Goal: Task Accomplishment & Management: Manage account settings

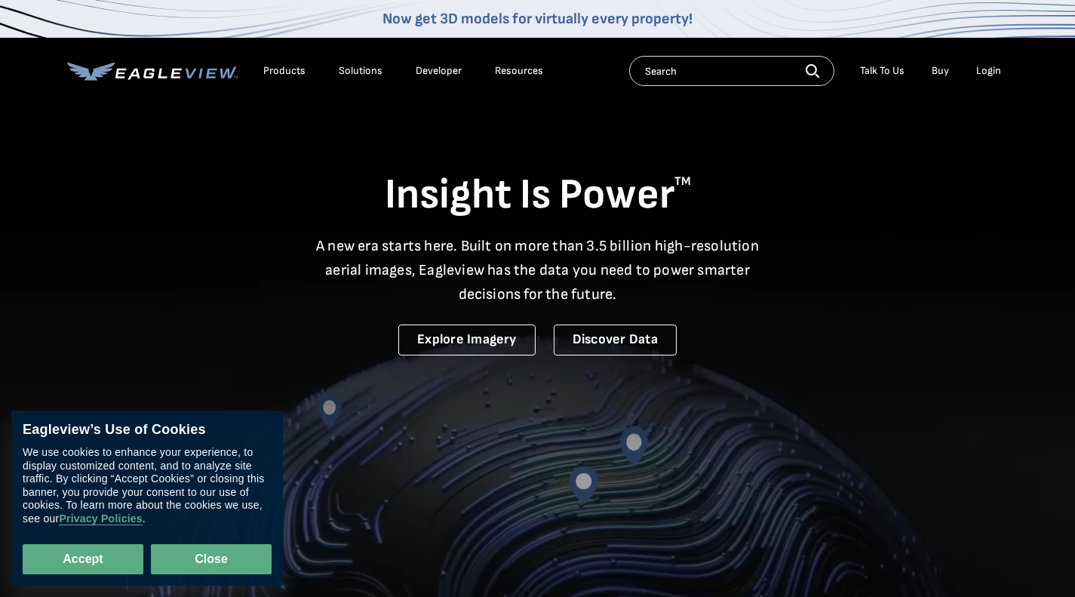
click at [241, 545] on button "Close" at bounding box center [211, 559] width 121 height 30
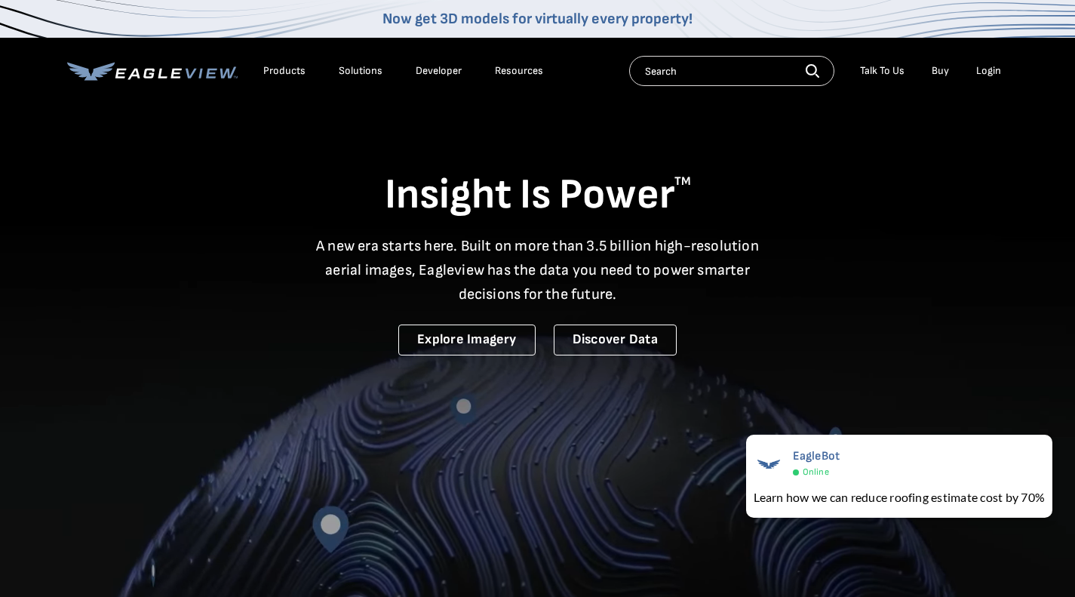
click at [1002, 78] on li "Login" at bounding box center [989, 71] width 40 height 23
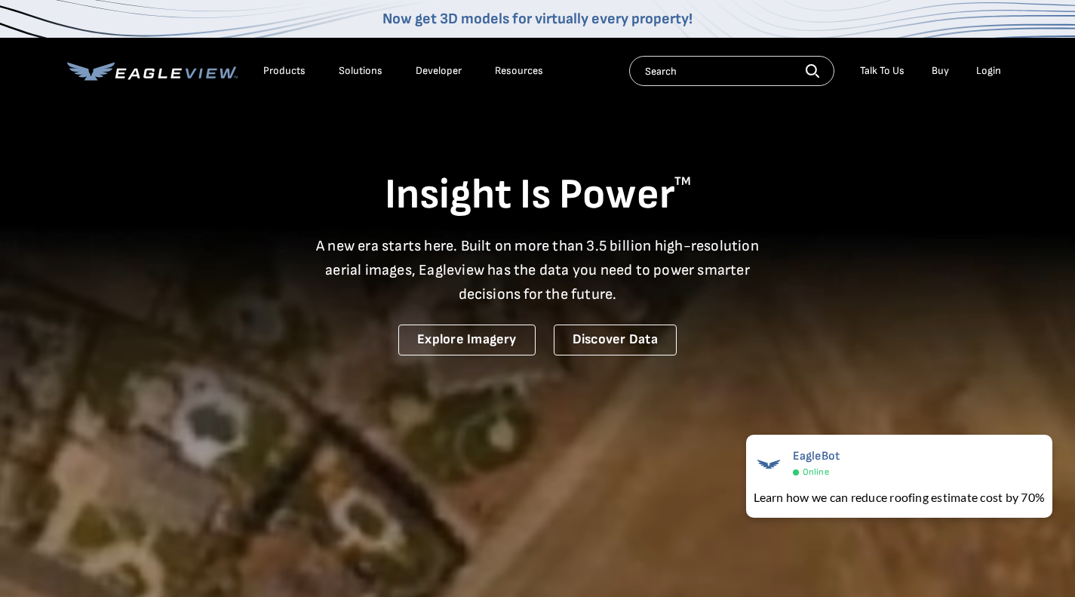
click at [1000, 78] on li "Login" at bounding box center [989, 71] width 40 height 23
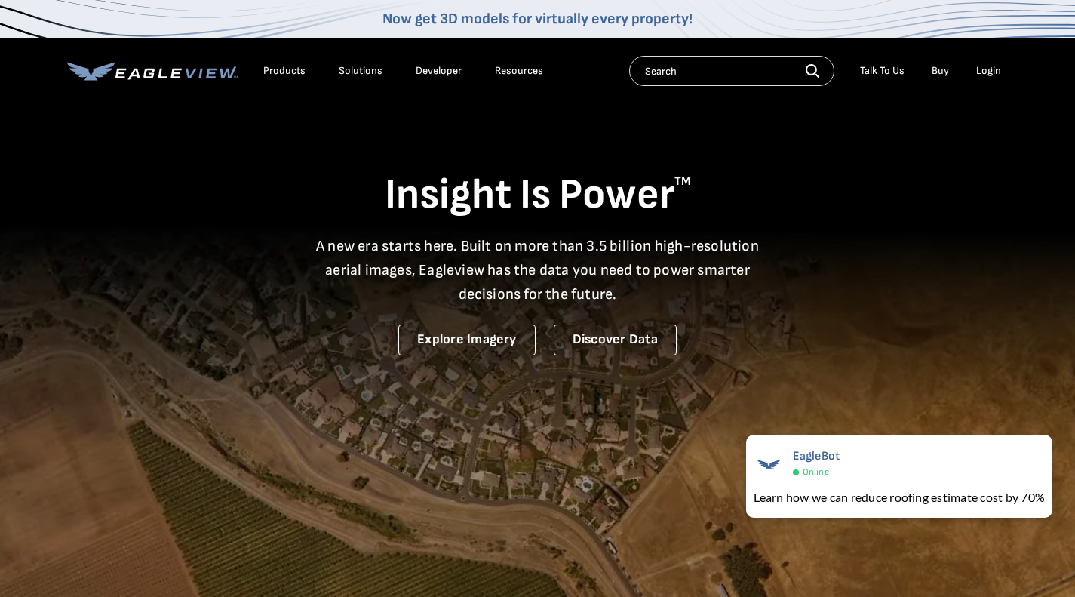
click at [984, 69] on div "Login" at bounding box center [988, 71] width 25 height 14
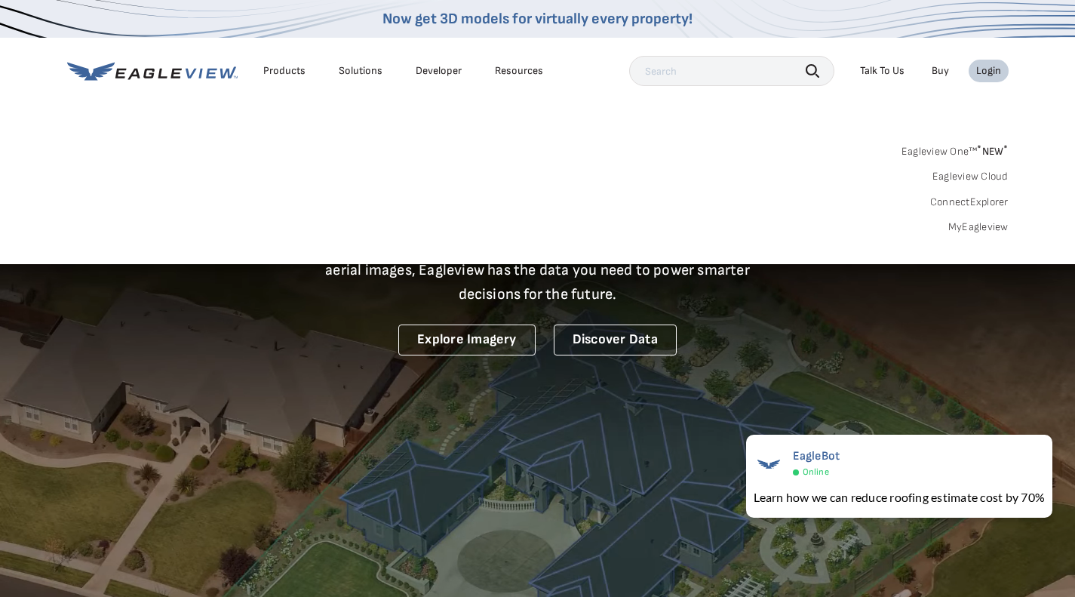
click at [998, 73] on div "Login" at bounding box center [988, 71] width 25 height 14
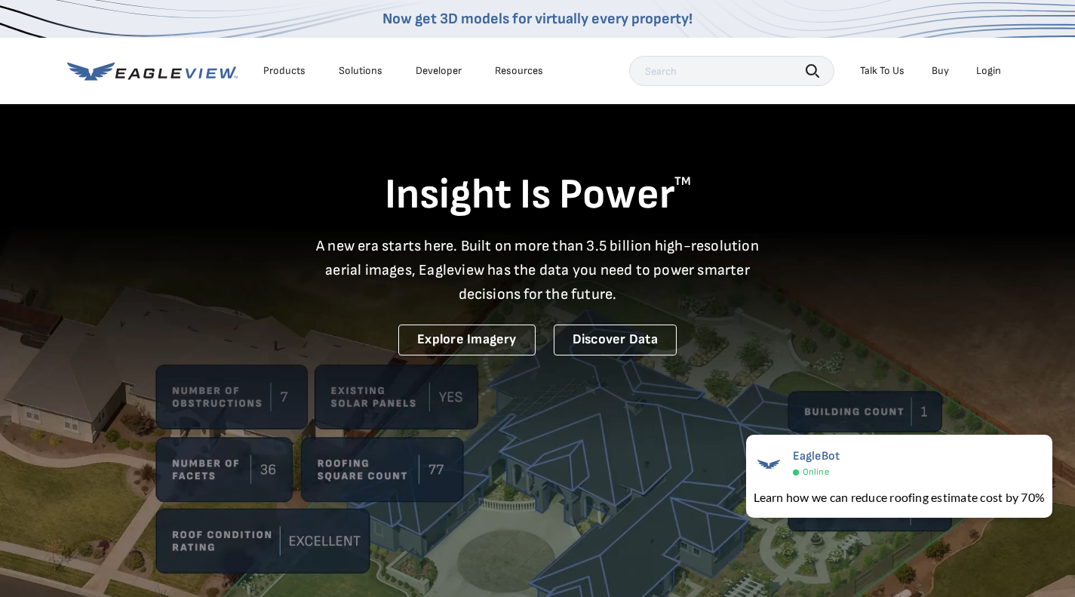
click at [998, 73] on div "Login" at bounding box center [988, 71] width 25 height 14
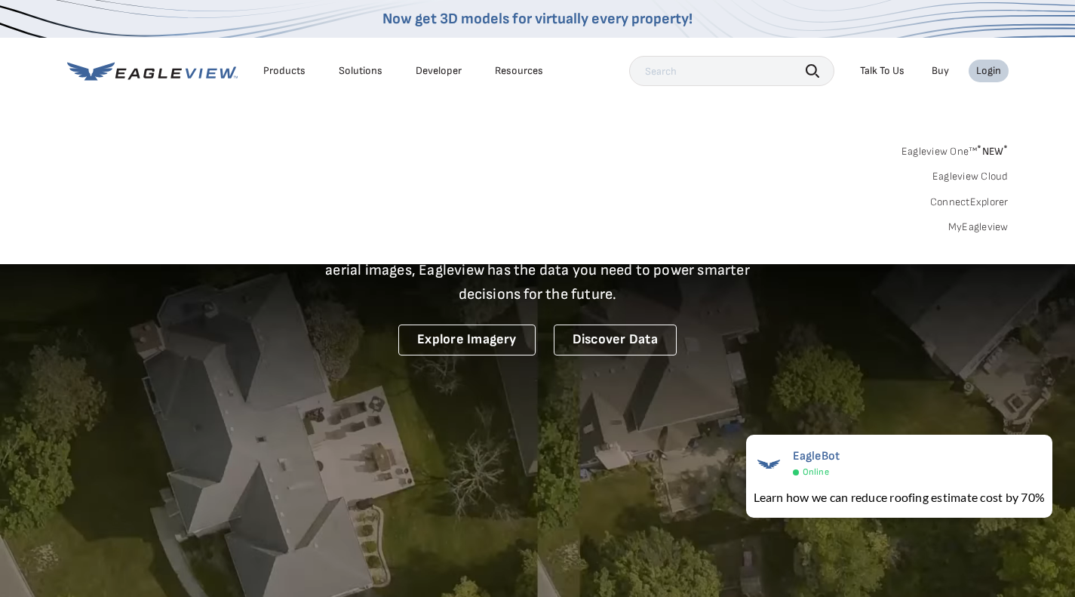
click at [965, 227] on link "MyEagleview" at bounding box center [978, 227] width 60 height 14
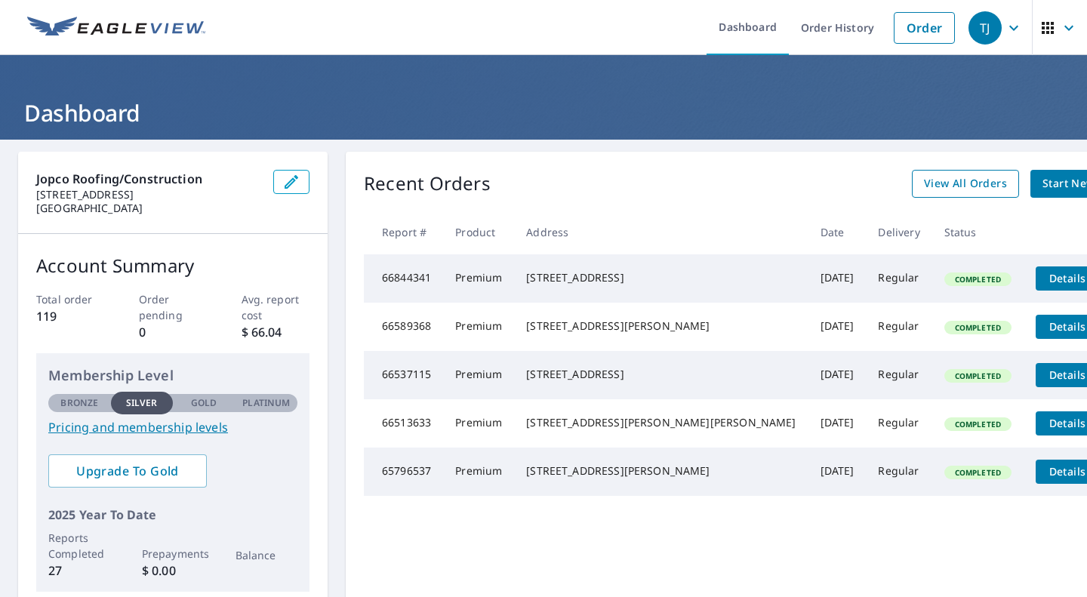
click at [911, 193] on link "View All Orders" at bounding box center [964, 184] width 107 height 28
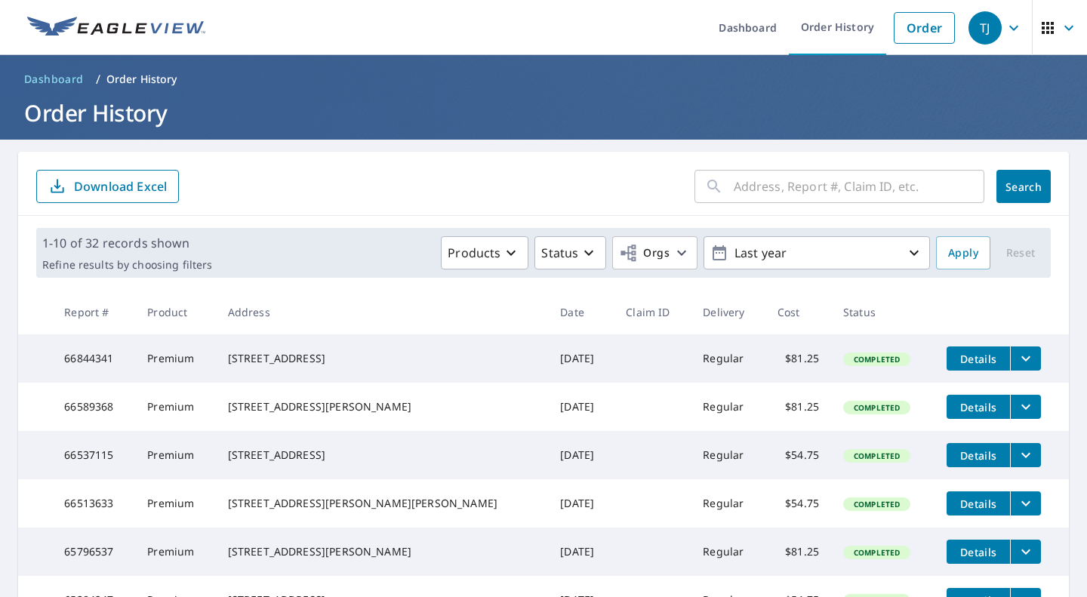
click at [0, 402] on main "​ Search Download Excel 1-10 of 32 records shown Refine results by choosing fil…" at bounding box center [543, 515] width 1087 height 750
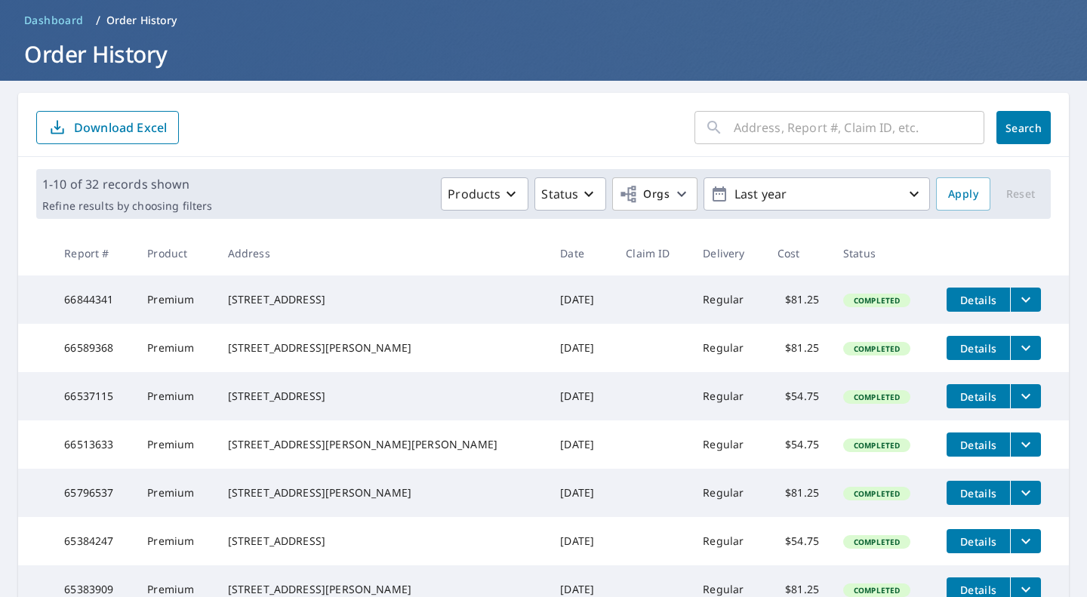
scroll to position [392, 0]
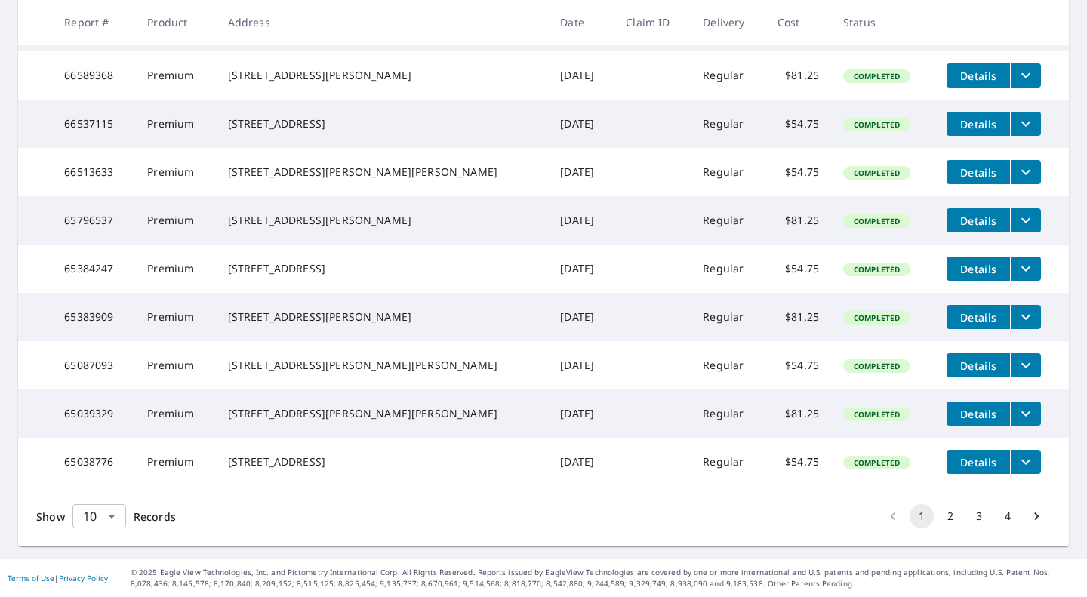
click at [115, 512] on body "TJ TJ Dashboard Order History Order TJ Dashboard / Order History Order History …" at bounding box center [543, 298] width 1087 height 597
click at [101, 521] on li "25" at bounding box center [99, 510] width 54 height 27
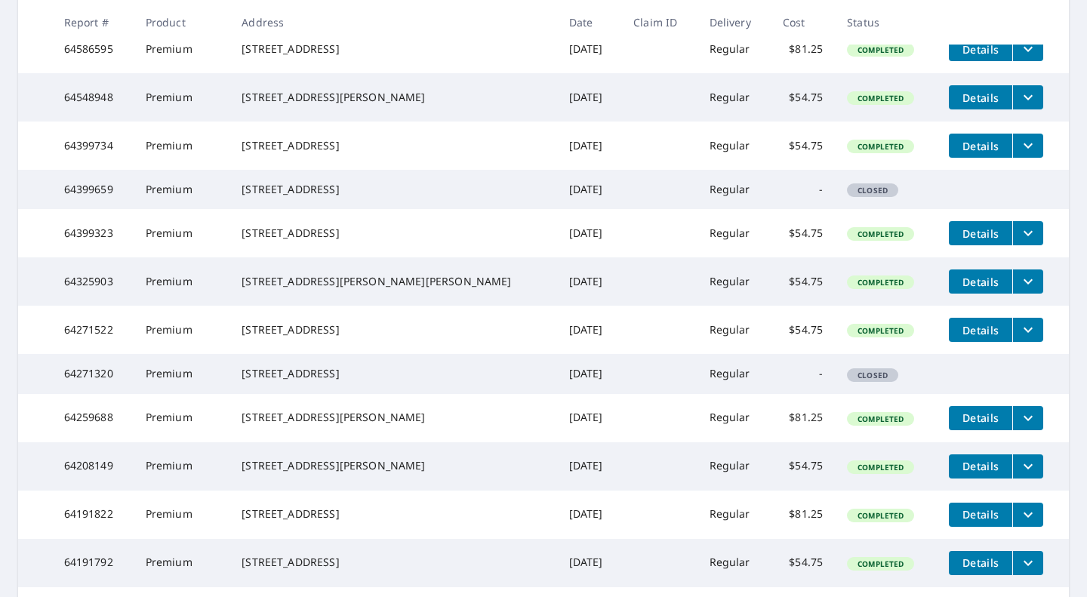
scroll to position [946, 0]
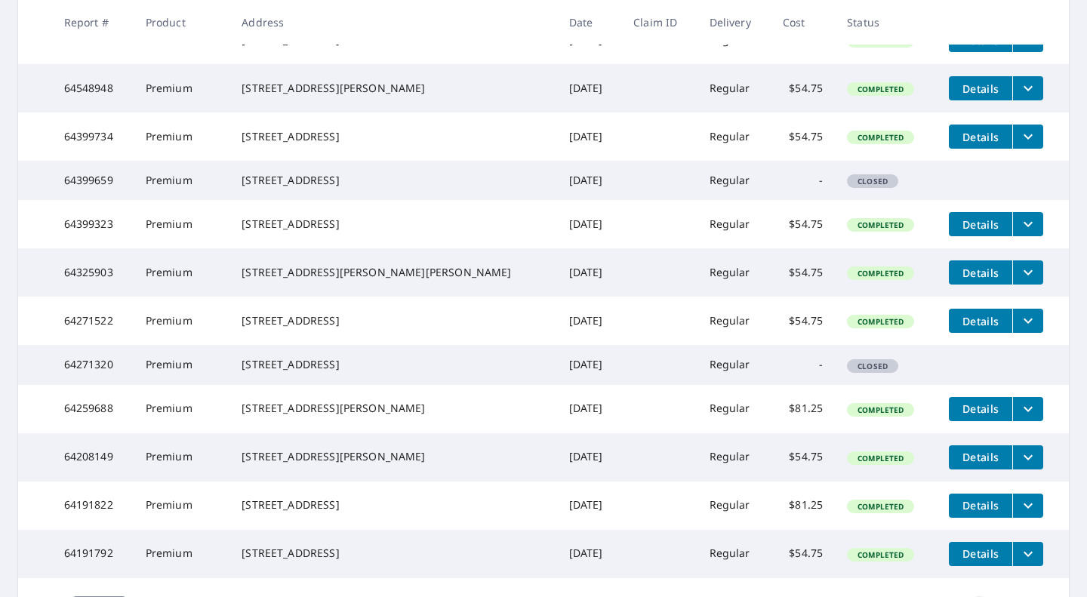
click at [958, 144] on span "Details" at bounding box center [980, 137] width 45 height 14
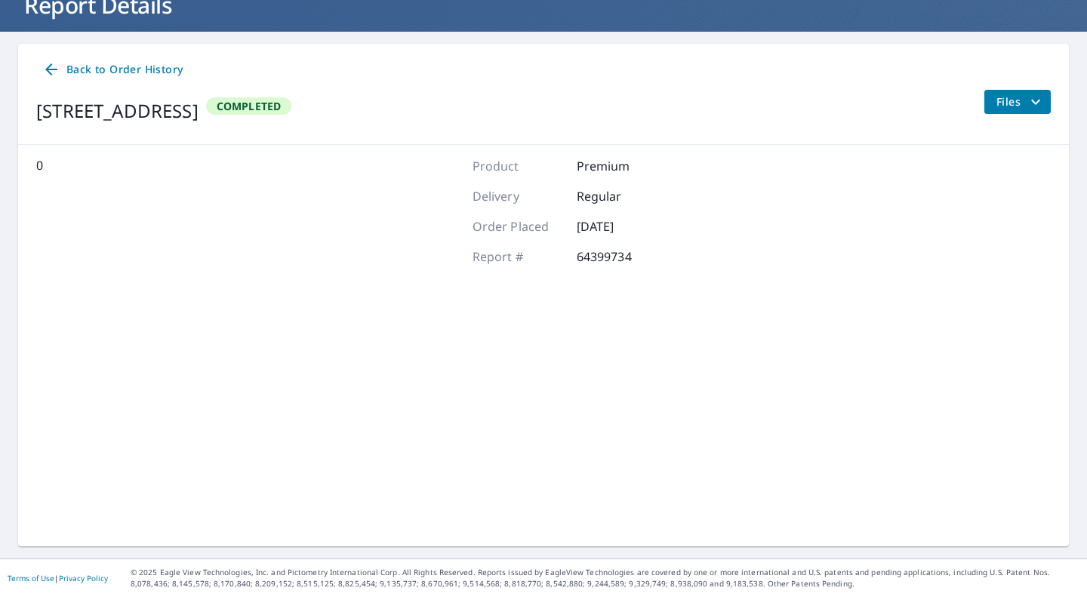
scroll to position [107, 0]
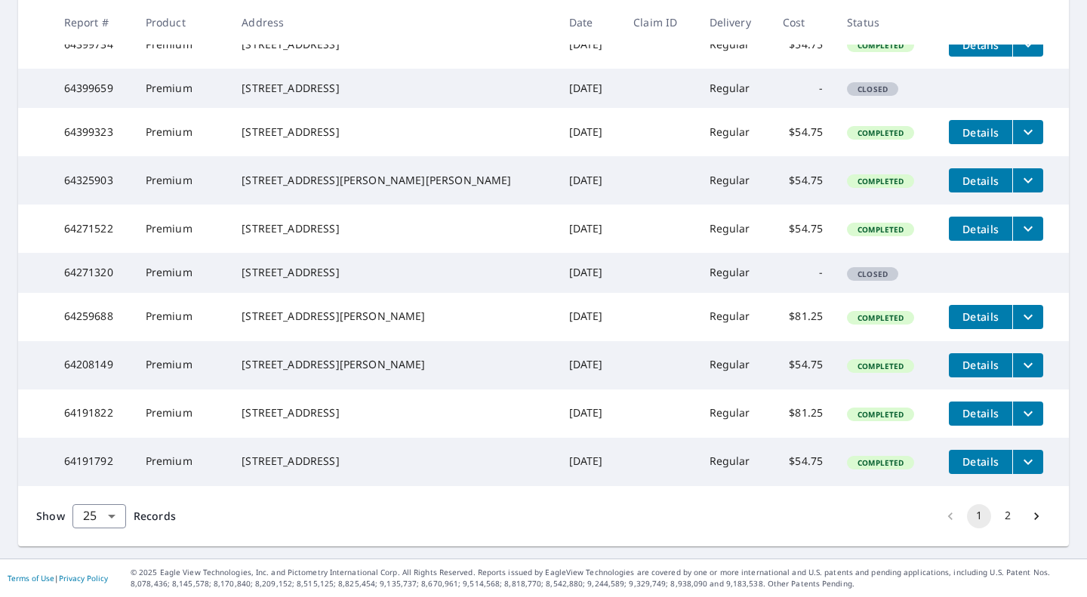
scroll to position [1207, 0]
click at [1019, 453] on icon "filesDropdownBtn-64191792" at bounding box center [1028, 462] width 18 height 18
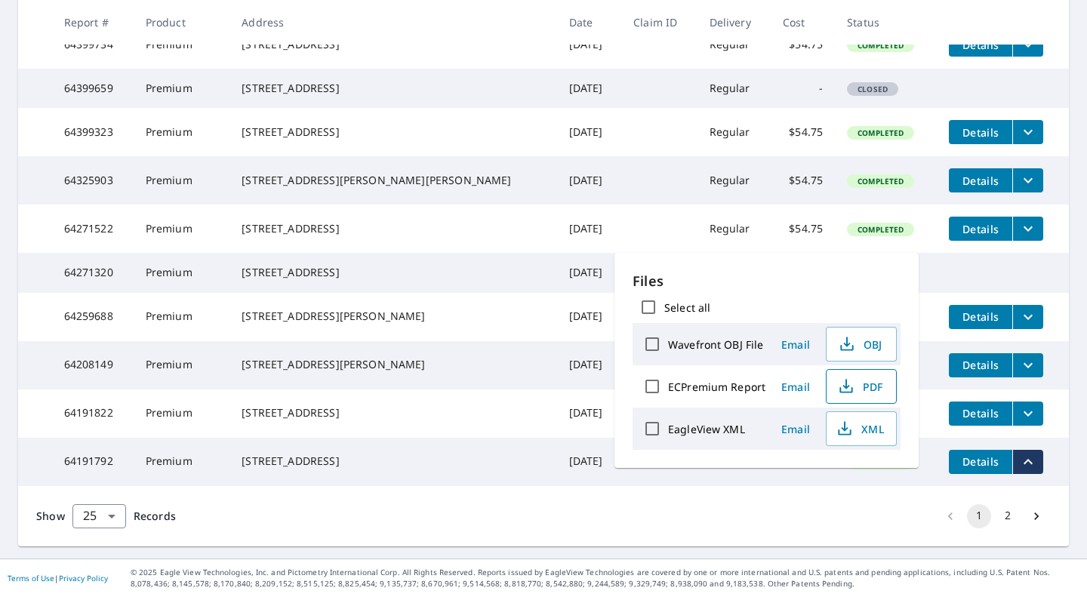
click at [868, 373] on button "PDF" at bounding box center [860, 386] width 71 height 35
click at [487, 537] on div "Show 25 25 ​ Records 1 2" at bounding box center [543, 516] width 1050 height 60
